Goal: Task Accomplishment & Management: Manage account settings

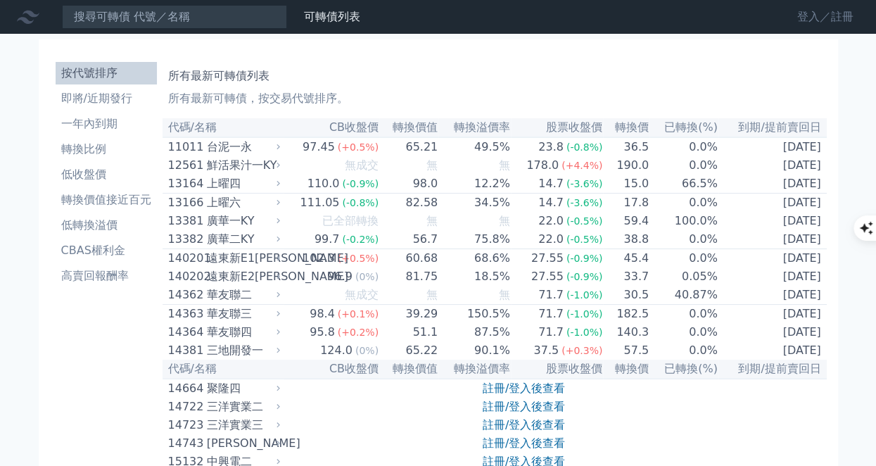
click at [817, 13] on link "登入／註冊" at bounding box center [825, 17] width 79 height 23
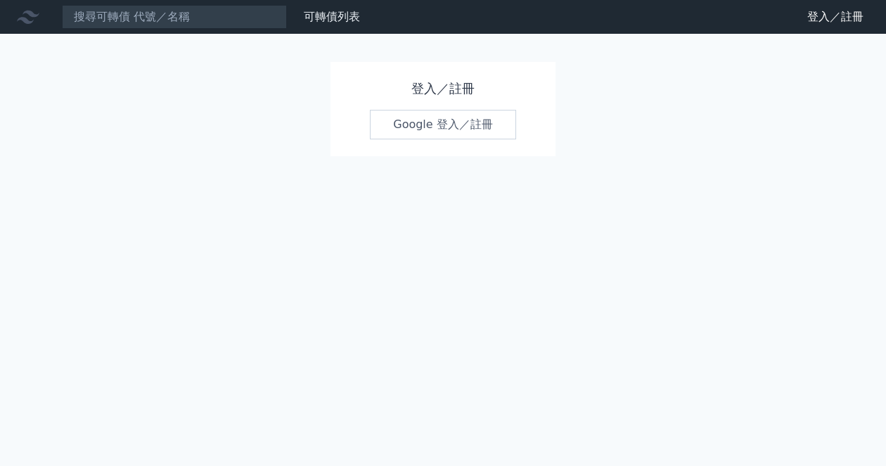
click at [474, 120] on link "Google 登入／註冊" at bounding box center [443, 125] width 146 height 30
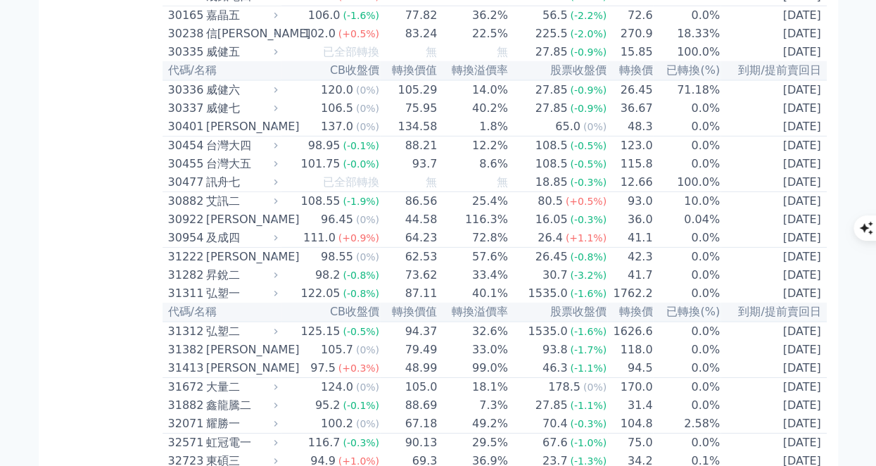
scroll to position [2505, 0]
